Goal: Manage account settings

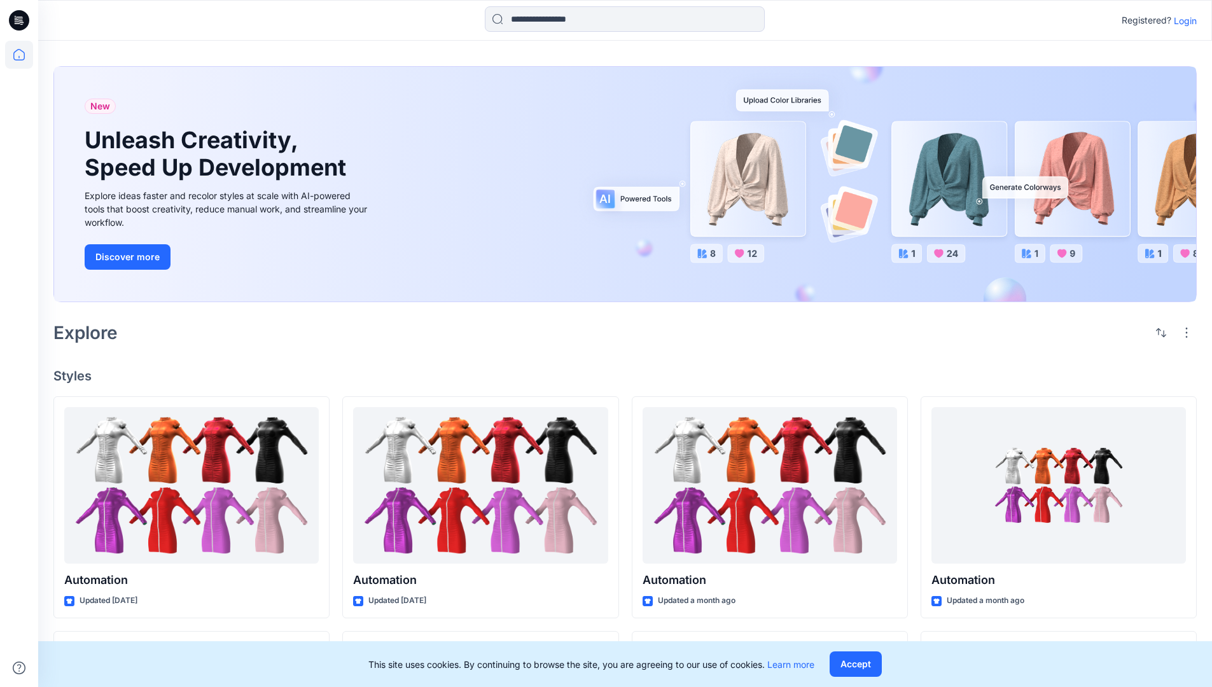
click at [1182, 20] on p "Login" at bounding box center [1185, 20] width 23 height 13
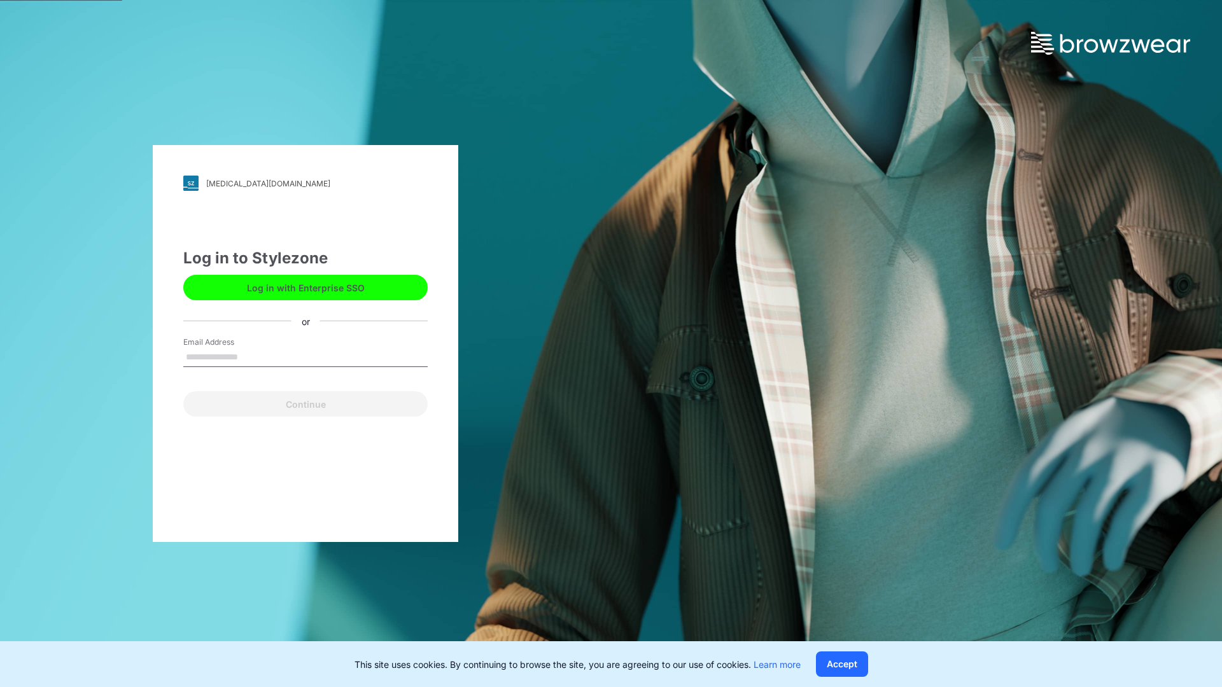
click at [251, 356] on input "Email Address" at bounding box center [305, 357] width 244 height 19
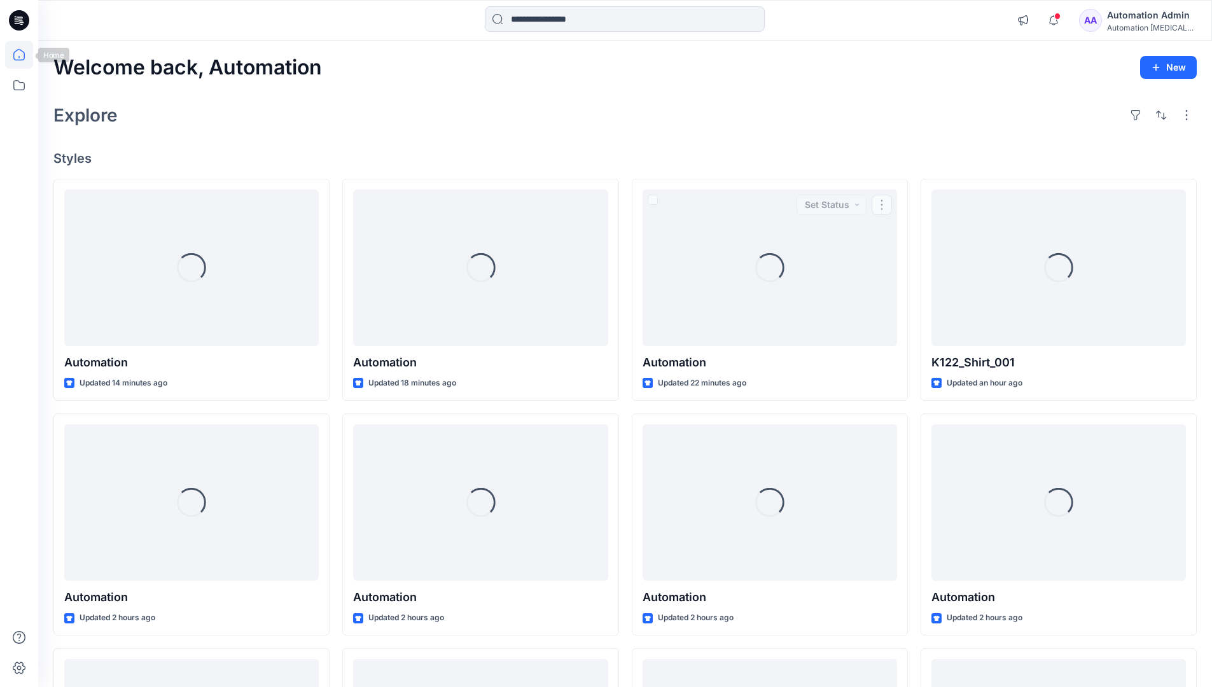
click at [24, 55] on icon at bounding box center [18, 54] width 11 height 11
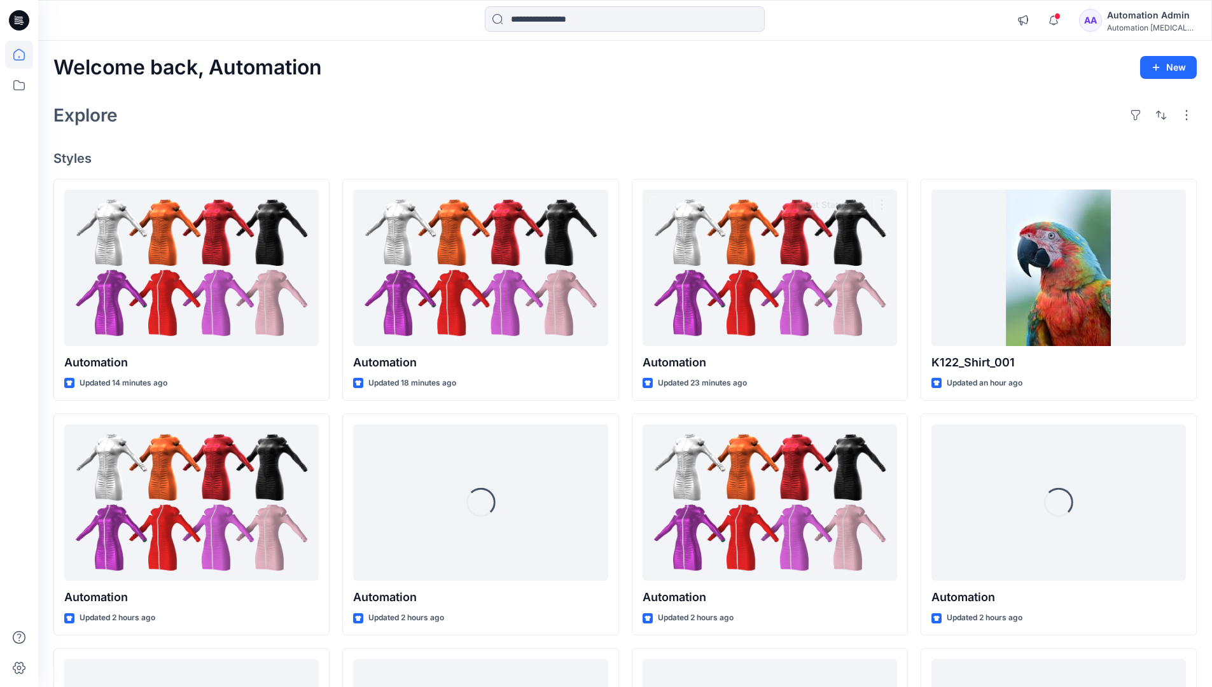
click at [1144, 17] on div "Automation Admin" at bounding box center [1151, 15] width 89 height 15
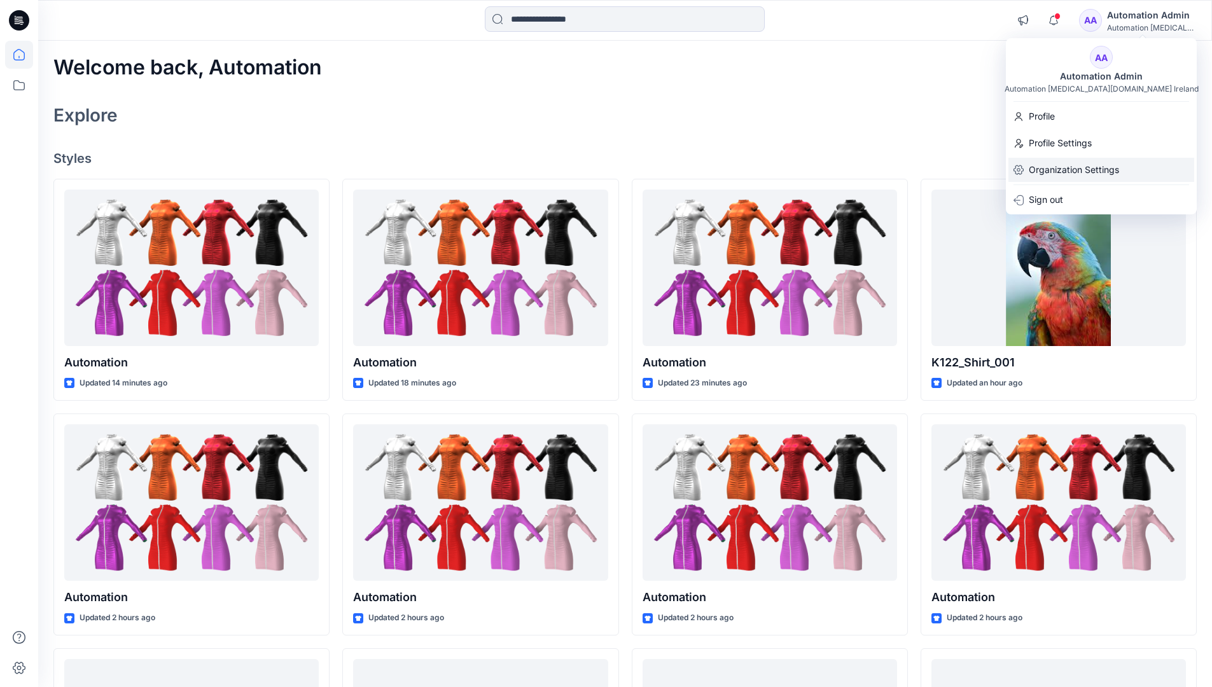
click at [1043, 172] on p "Organization Settings" at bounding box center [1074, 170] width 90 height 24
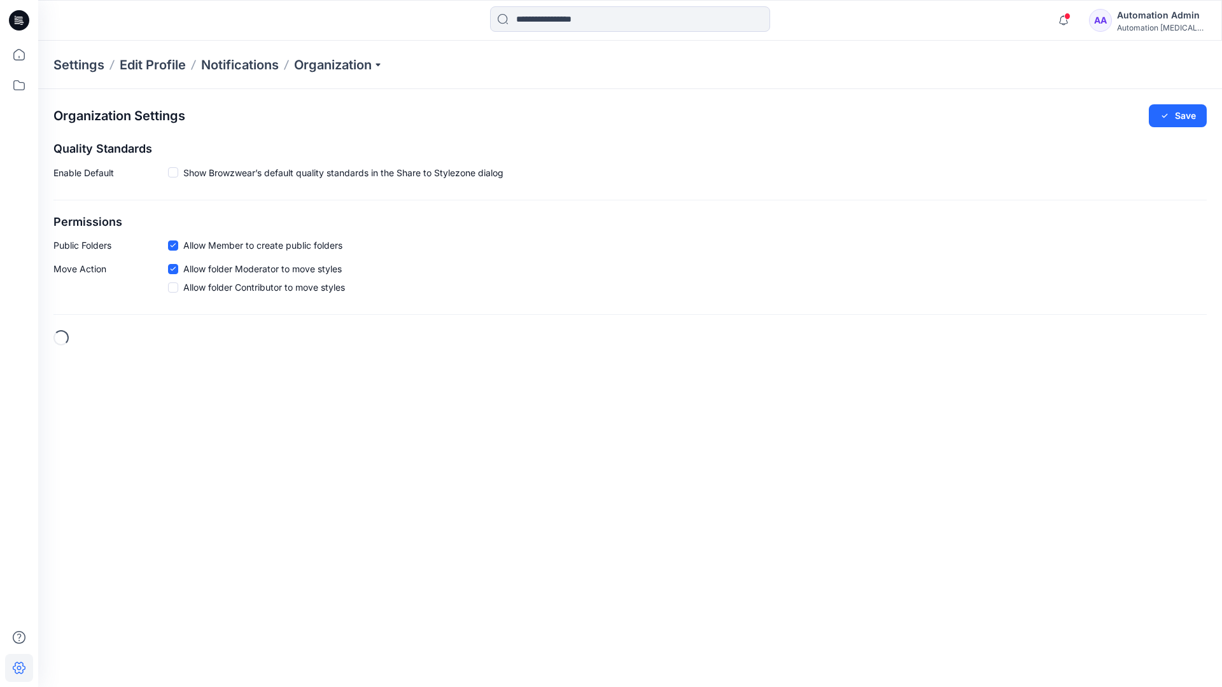
click at [69, 222] on h2 "Permissions" at bounding box center [629, 222] width 1153 height 13
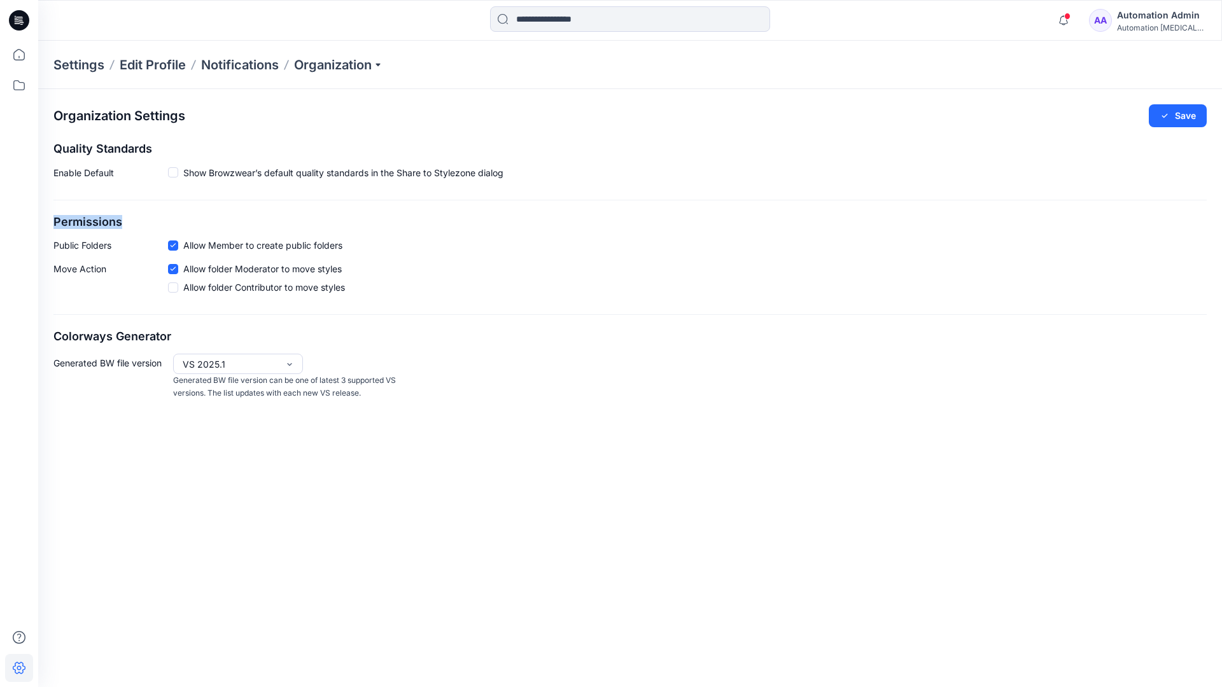
click at [69, 222] on h2 "Permissions" at bounding box center [629, 222] width 1153 height 13
drag, startPoint x: 69, startPoint y: 222, endPoint x: 119, endPoint y: 242, distance: 53.7
click at [119, 242] on p "Public Folders" at bounding box center [110, 245] width 115 height 13
click at [73, 249] on p "Public Folders" at bounding box center [110, 245] width 115 height 13
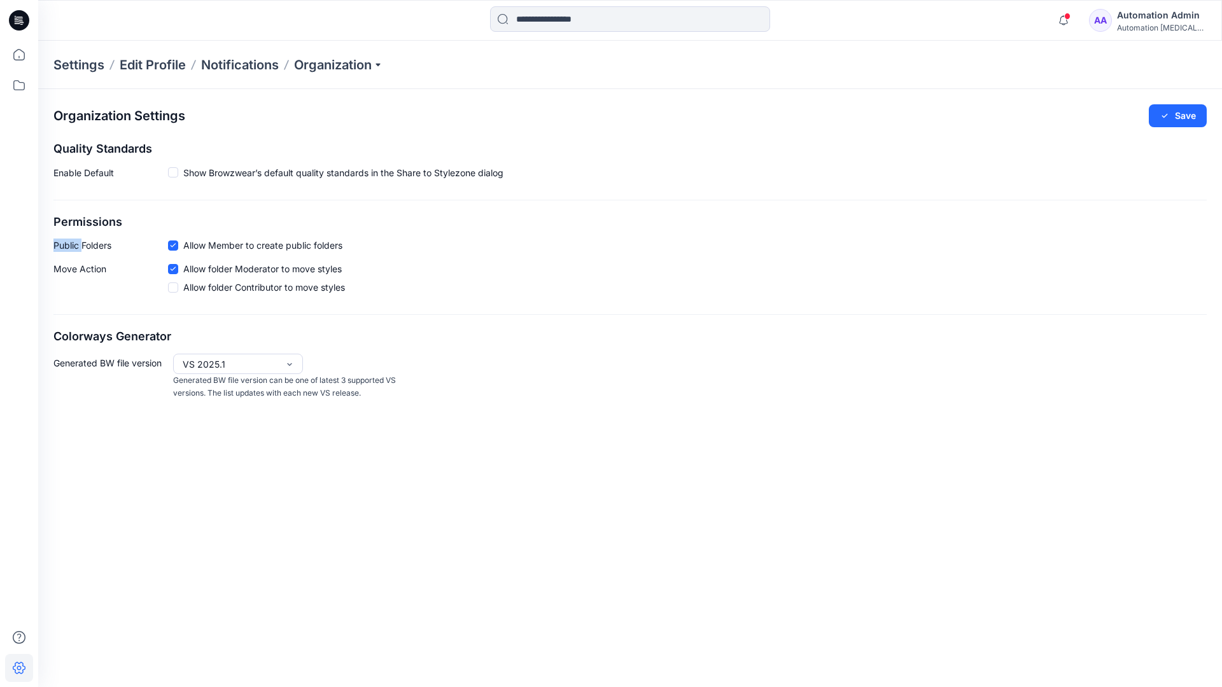
click at [73, 249] on p "Public Folders" at bounding box center [110, 245] width 115 height 13
click at [79, 270] on p "Move Action" at bounding box center [110, 280] width 115 height 37
click at [97, 318] on div "Organization Settings Save Quality Standards Enable Default Show Browzwear’s de…" at bounding box center [630, 252] width 1184 height 326
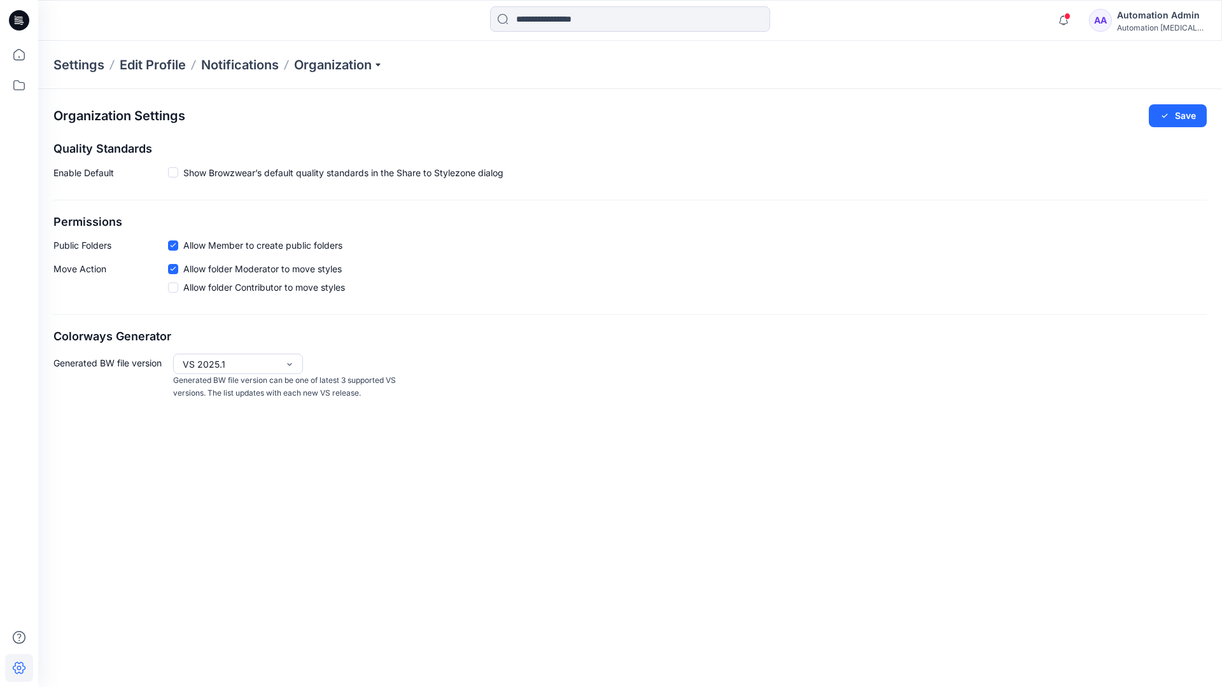
click at [1172, 15] on div "Automation Admin" at bounding box center [1161, 15] width 89 height 15
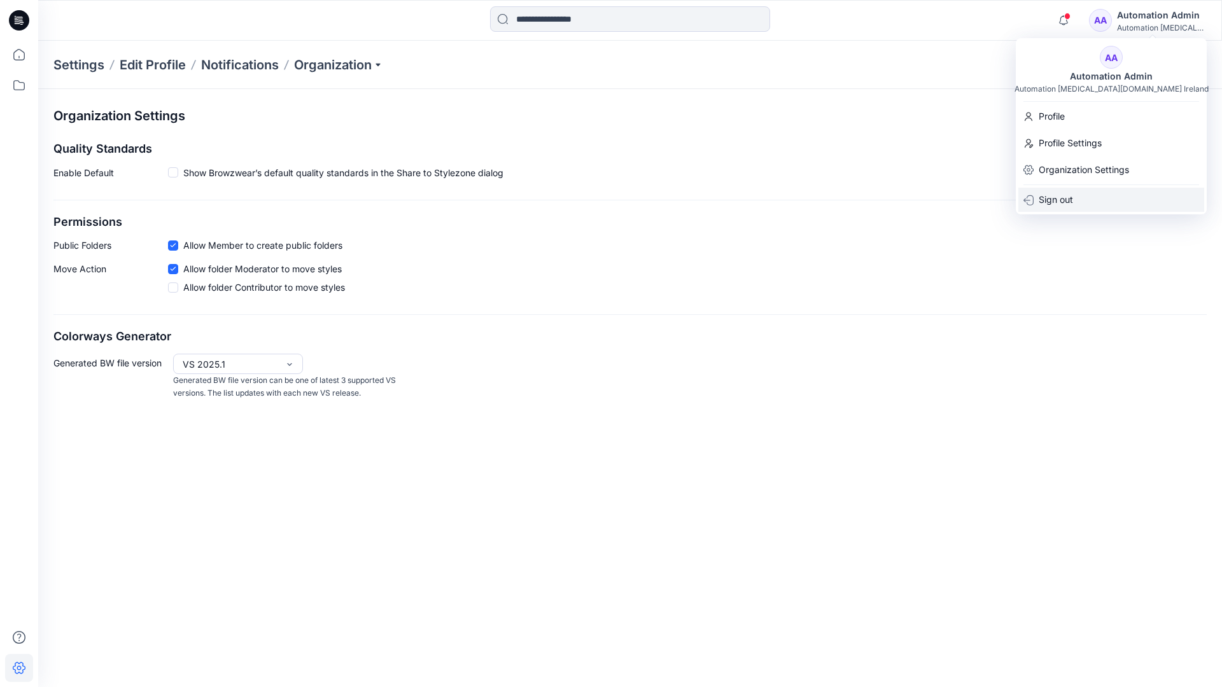
click at [1050, 196] on p "Sign out" at bounding box center [1056, 200] width 34 height 24
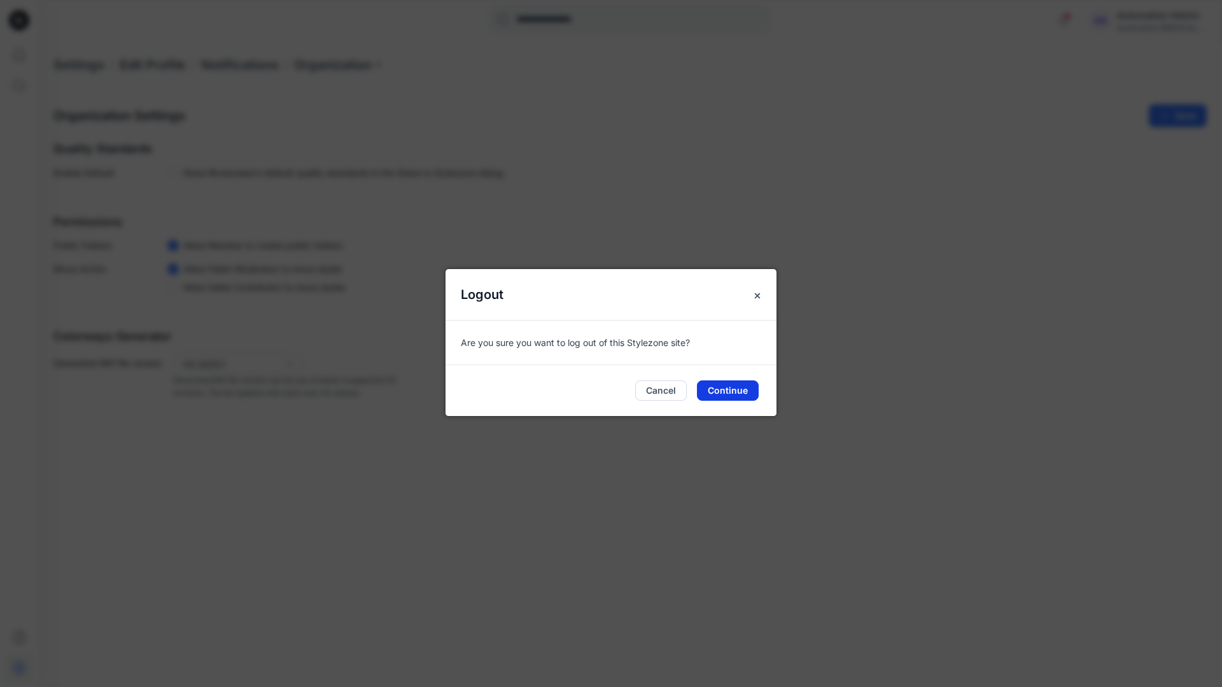
click at [729, 392] on button "Continue" at bounding box center [728, 391] width 62 height 20
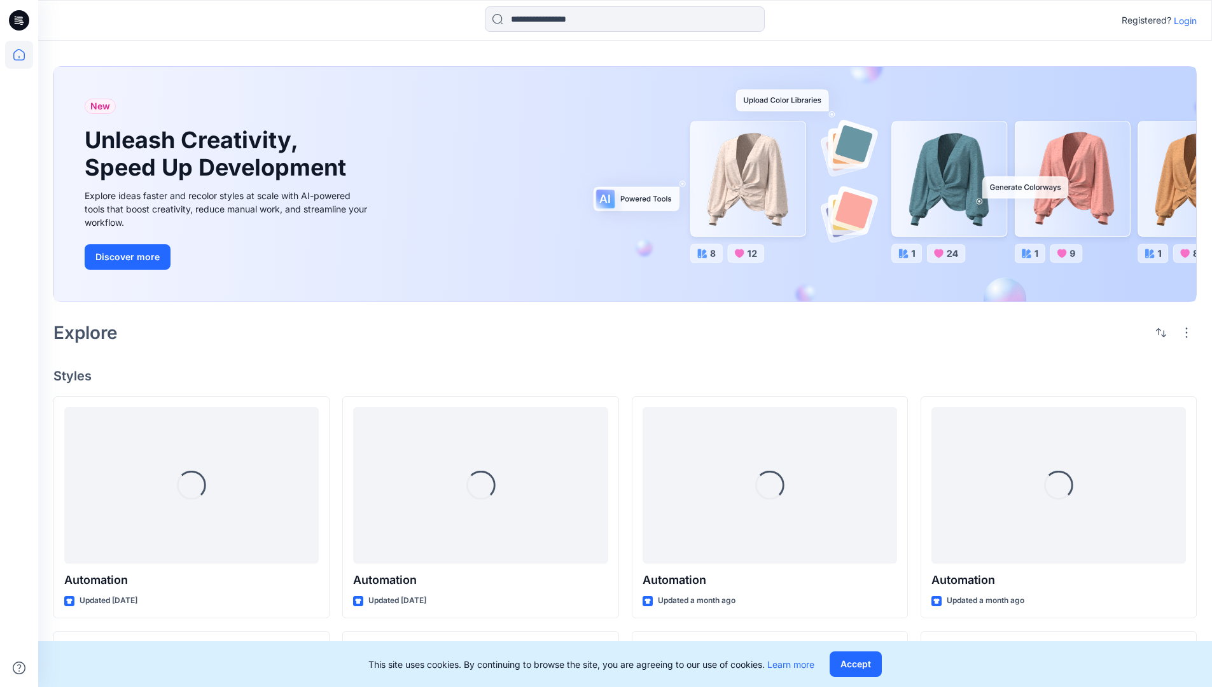
click at [1182, 20] on p "Login" at bounding box center [1185, 20] width 23 height 13
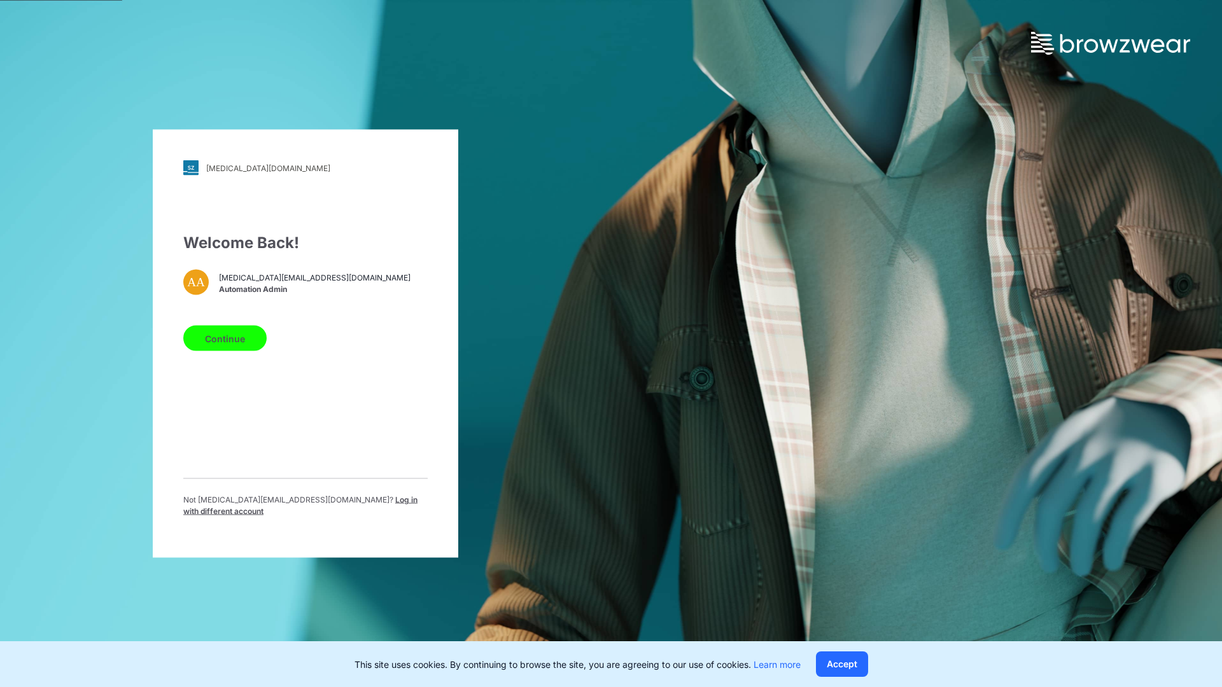
click at [314, 503] on span "Log in with different account" at bounding box center [300, 505] width 234 height 21
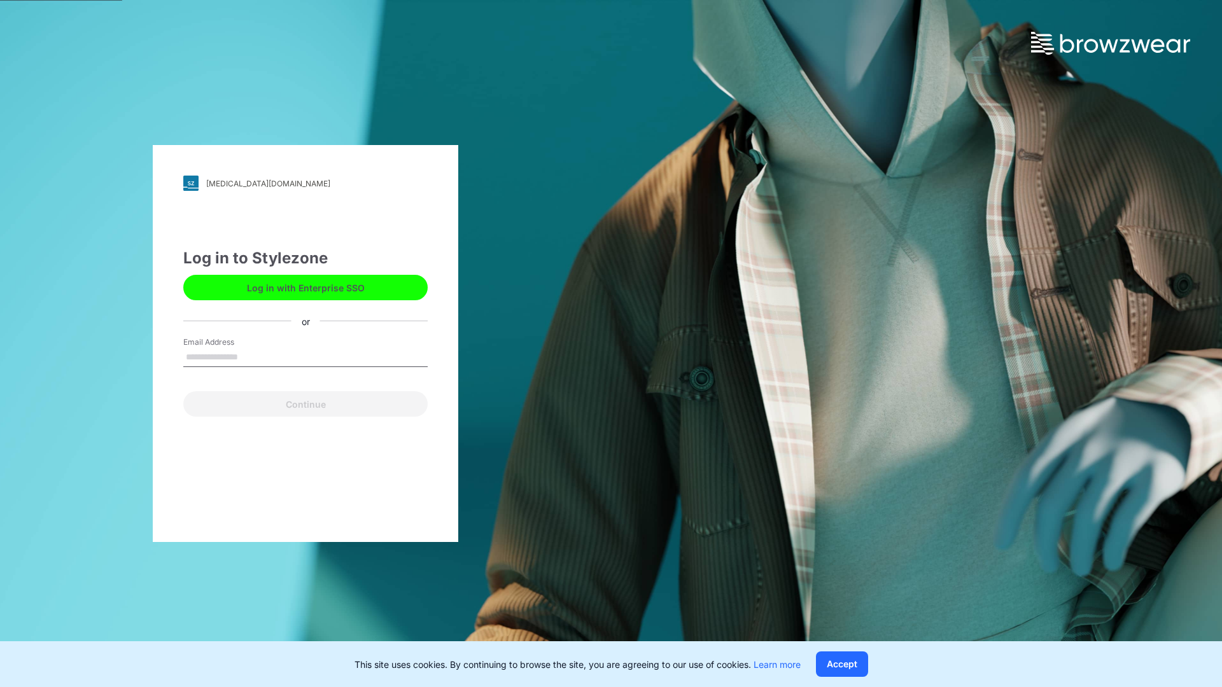
click at [251, 356] on input "Email Address" at bounding box center [305, 357] width 244 height 19
type input "**********"
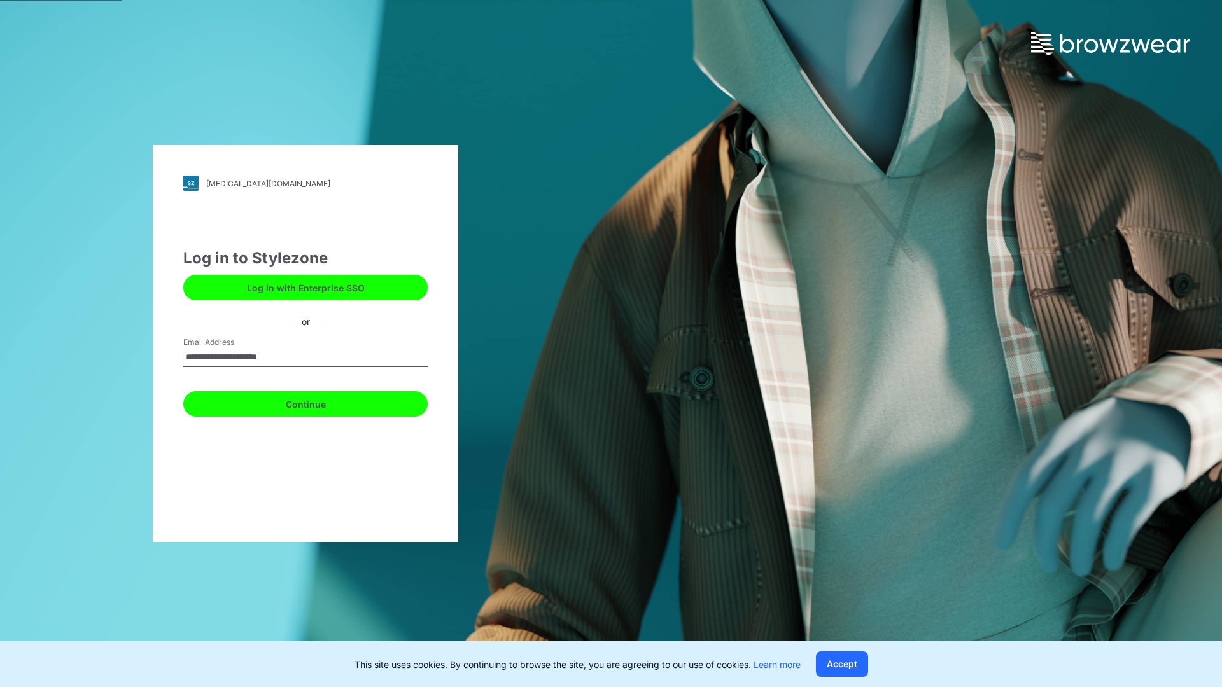
click at [319, 402] on button "Continue" at bounding box center [305, 403] width 244 height 25
